Goal: Navigation & Orientation: Find specific page/section

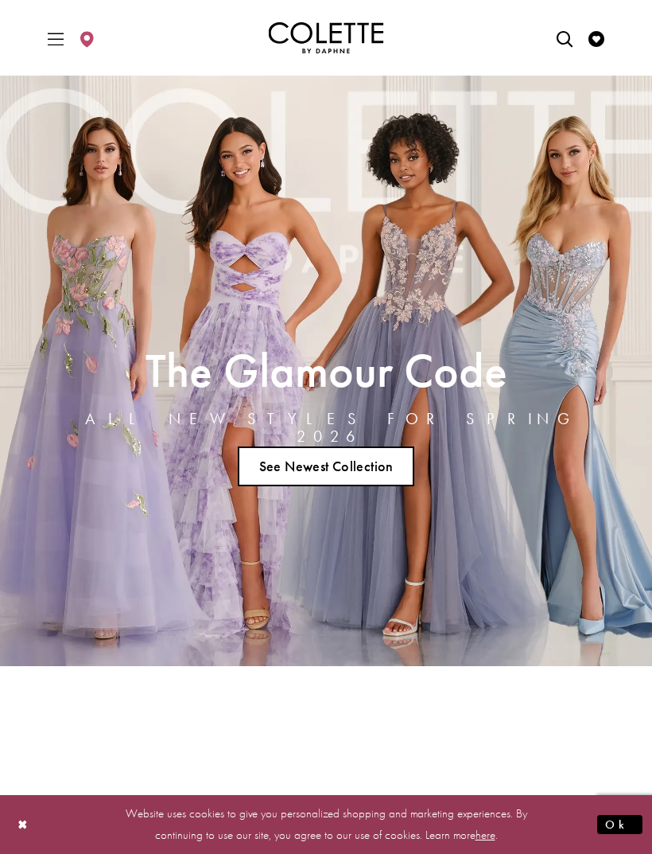
click at [54, 41] on icon "Toggle Main Navigation Menu" at bounding box center [56, 39] width 16 height 16
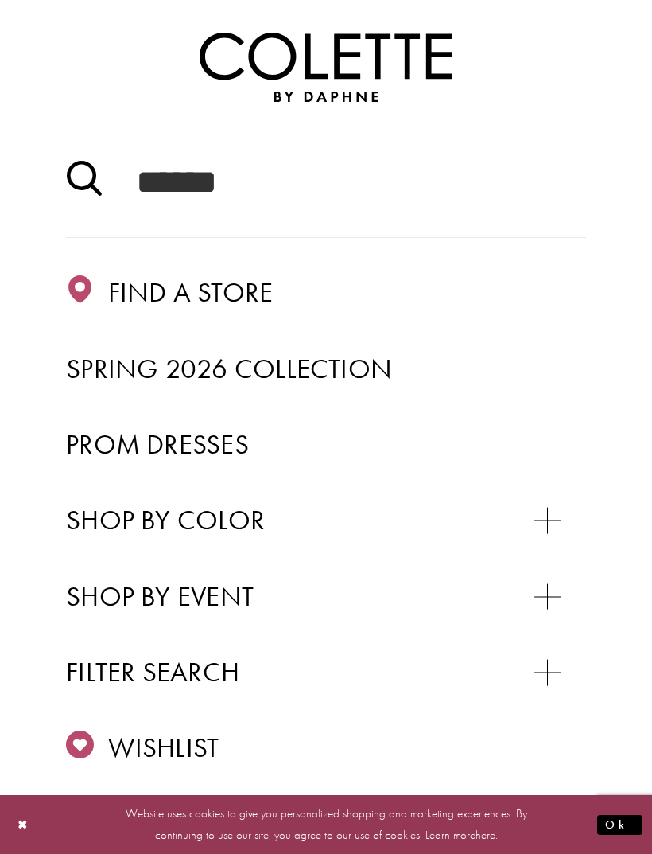
scroll to position [73, 0]
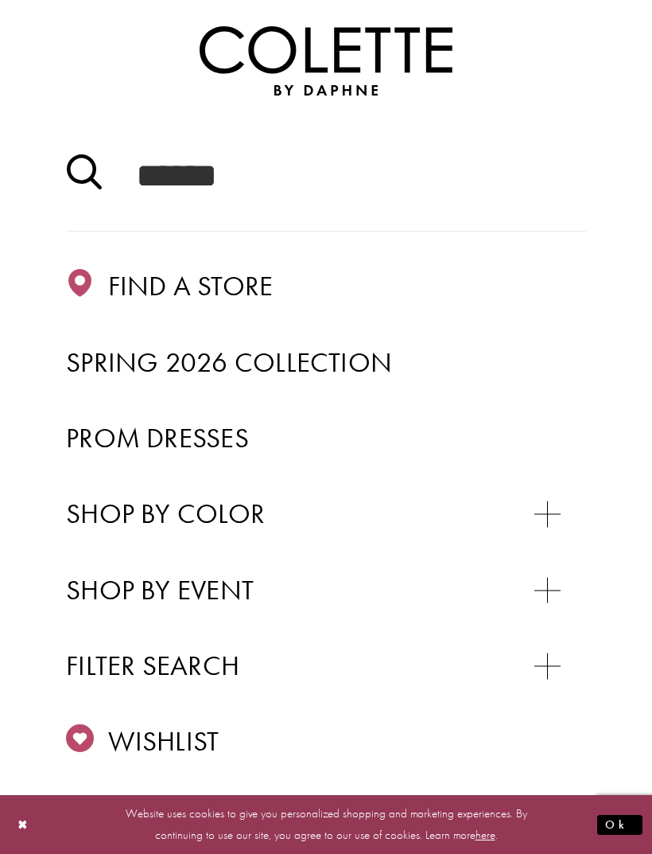
click at [183, 434] on span "Prom Dresses" at bounding box center [157, 437] width 183 height 35
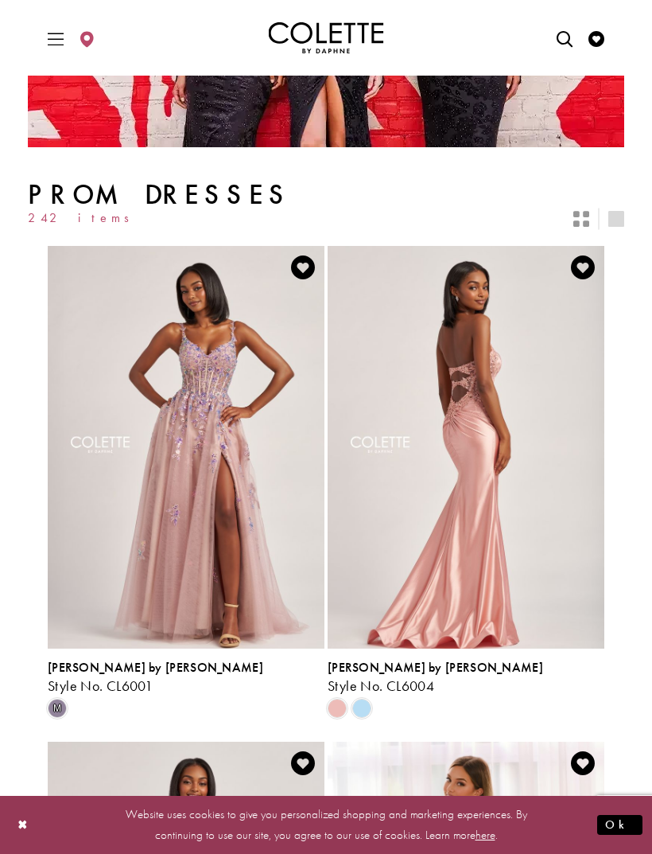
scroll to position [248, 0]
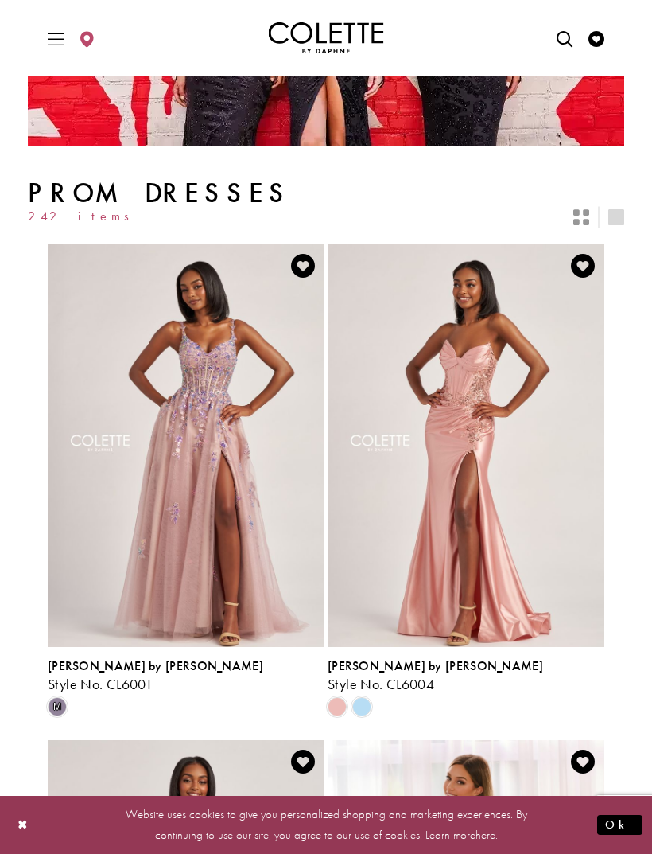
click at [452, 440] on img "Visit Colette by Daphne Style No. CL6004 Page" at bounding box center [466, 445] width 277 height 403
click at [461, 363] on img "Visit Colette by Daphne Style No. CL6004 Page" at bounding box center [466, 445] width 277 height 403
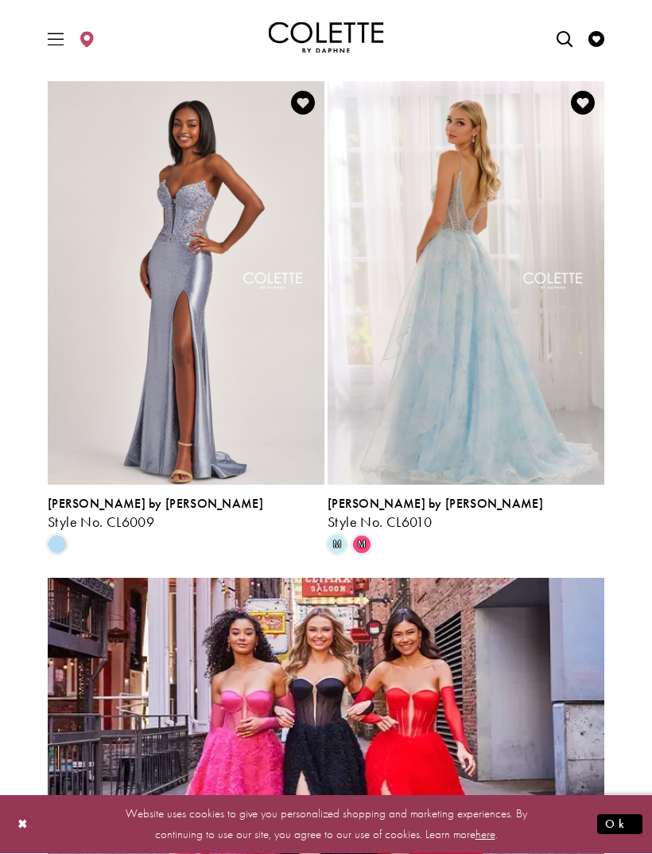
scroll to position [1378, 0]
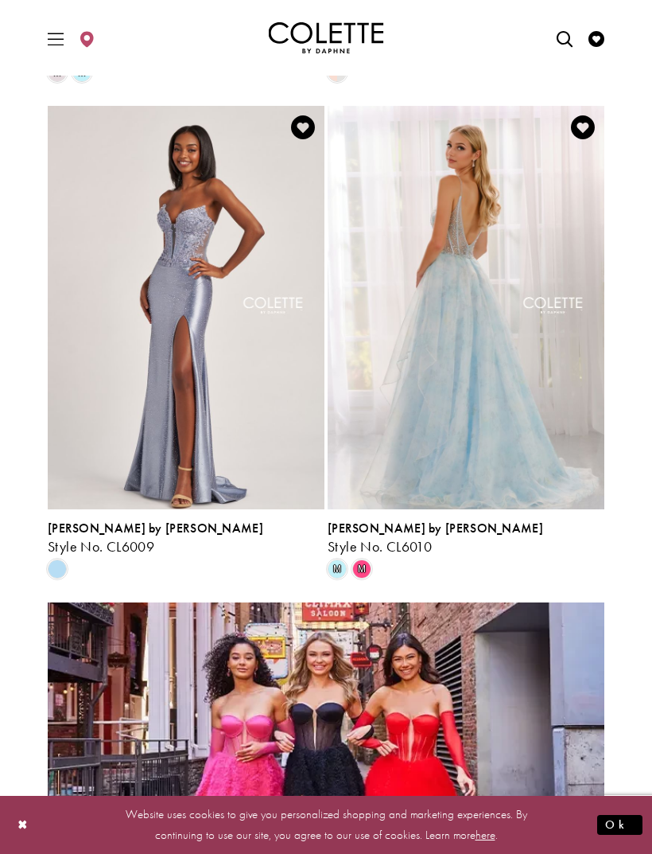
click at [114, 527] on span "[PERSON_NAME] by [PERSON_NAME]" at bounding box center [156, 528] width 216 height 17
click at [107, 539] on span "Style No. CL6009" at bounding box center [101, 546] width 107 height 18
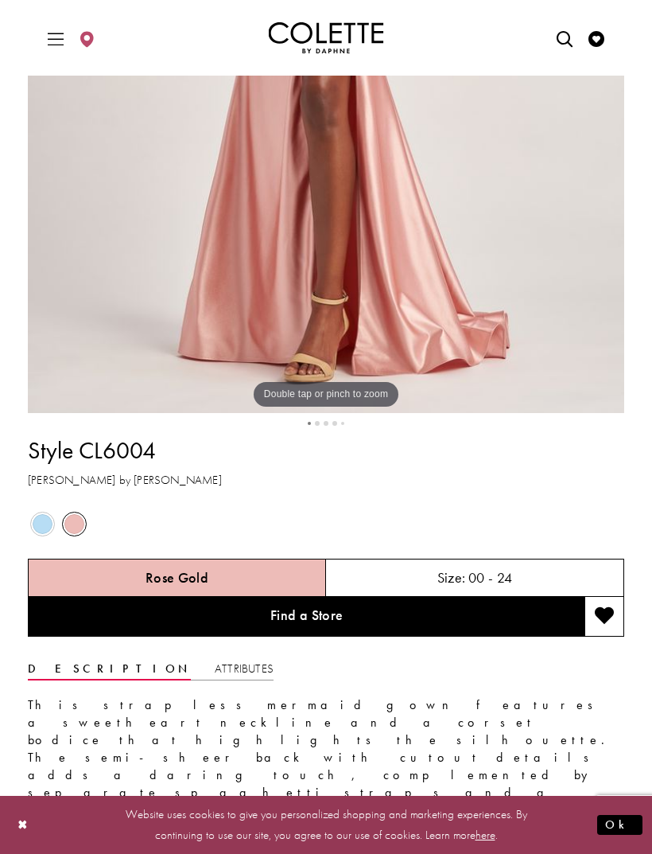
scroll to position [556, 0]
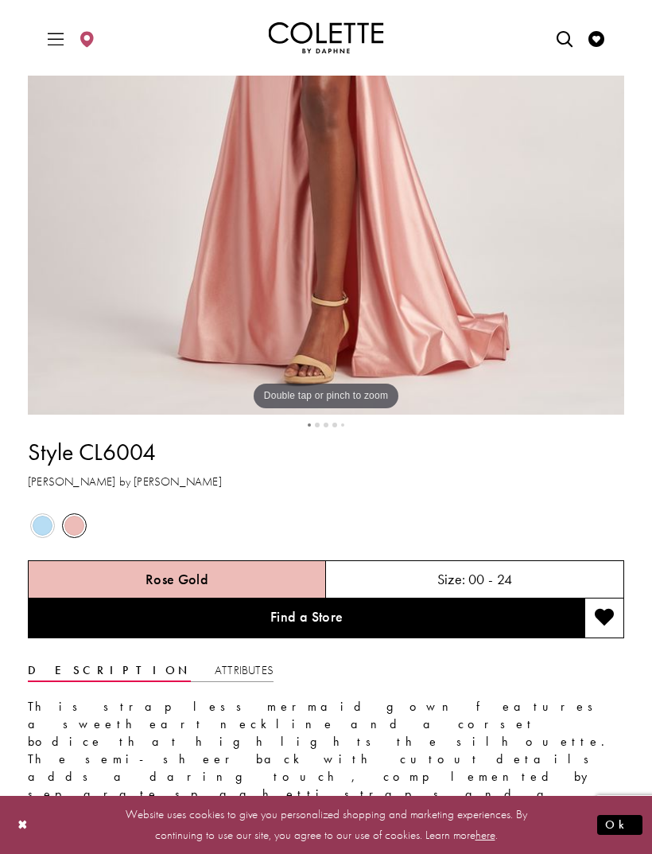
click at [465, 616] on link "Find a Store" at bounding box center [306, 618] width 557 height 40
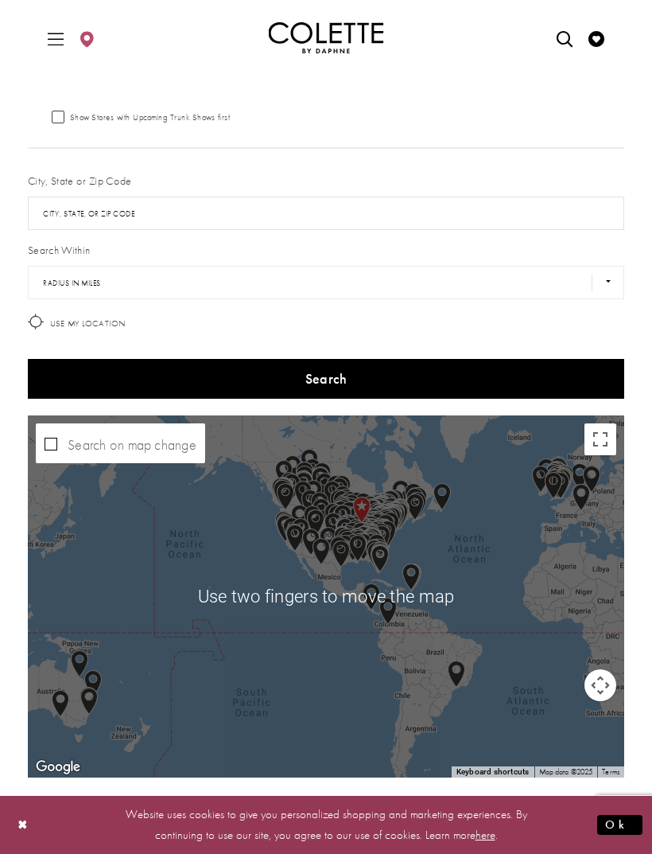
scroll to position [101, 0]
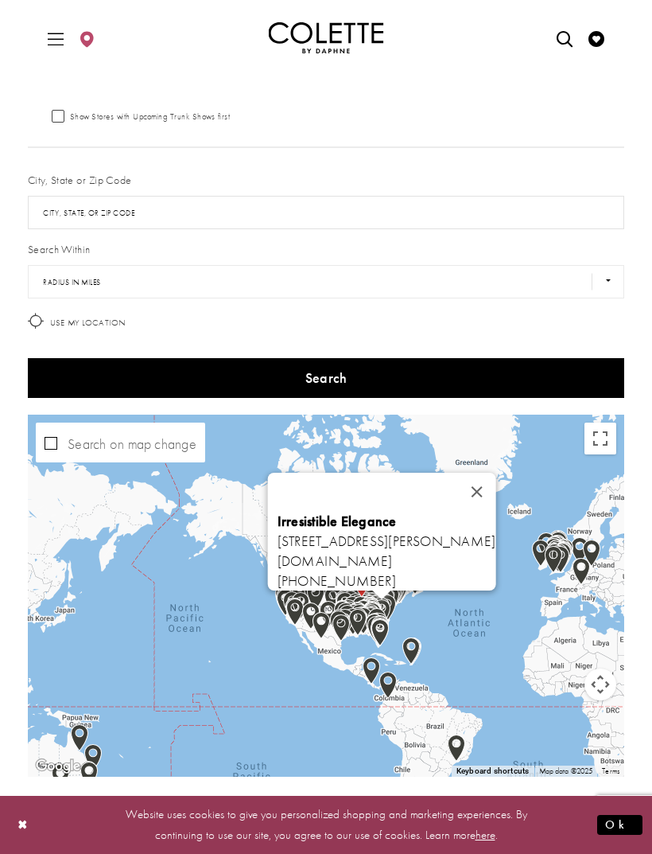
click at [488, 481] on button "Close" at bounding box center [476, 492] width 38 height 38
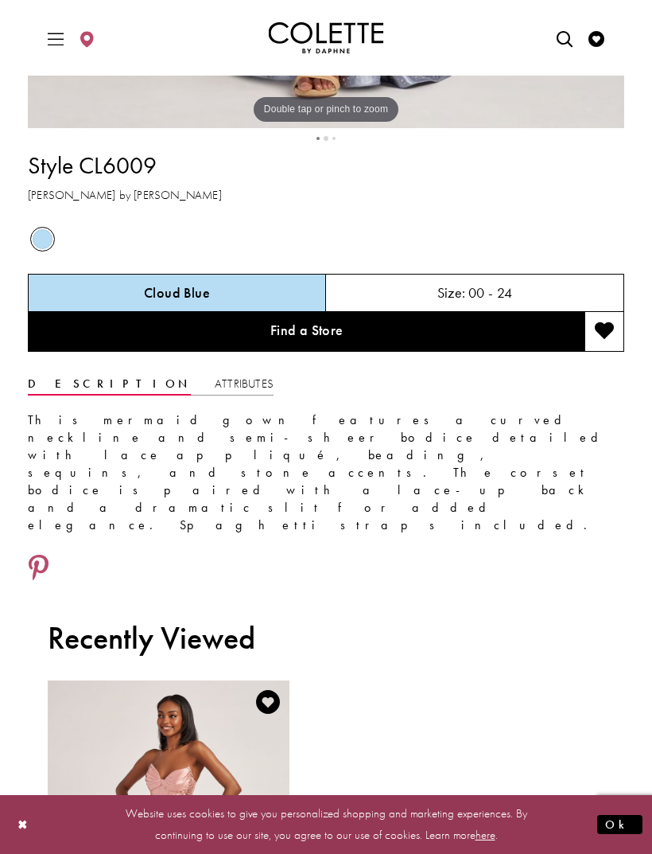
scroll to position [842, 0]
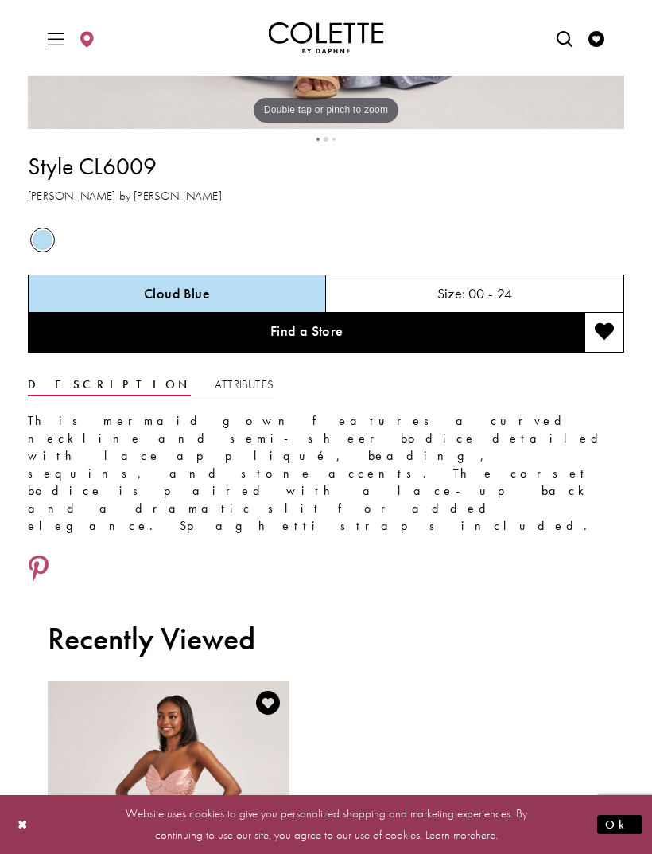
click at [397, 336] on link "Find a Store" at bounding box center [306, 333] width 557 height 40
